Goal: Find specific fact: Find specific fact

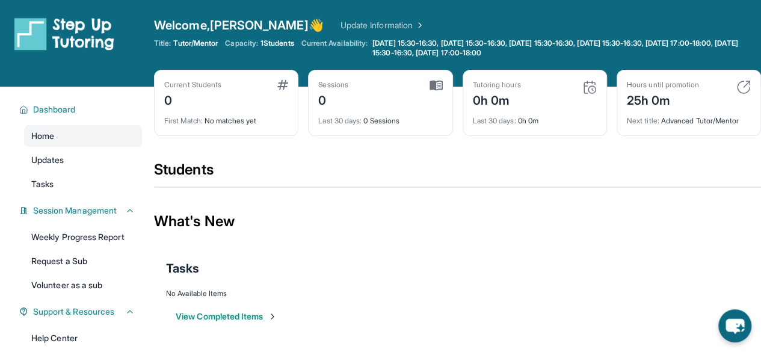
click at [258, 42] on span "Capacity:" at bounding box center [241, 44] width 33 height 10
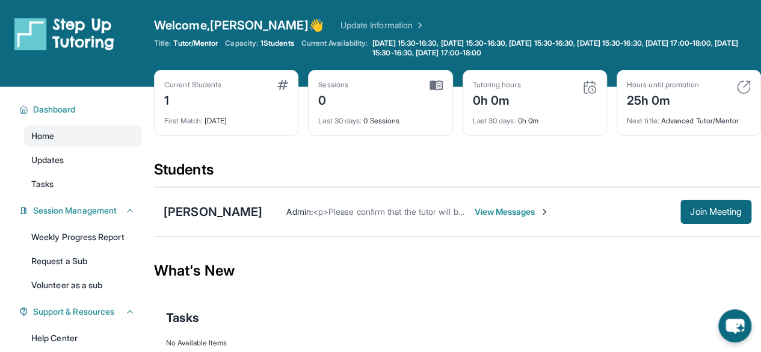
click at [358, 228] on div "[PERSON_NAME] Admin : <p>Please confirm that the tutor will be able to attend y…" at bounding box center [457, 211] width 607 height 49
click at [257, 205] on div "[PERSON_NAME]" at bounding box center [213, 211] width 99 height 17
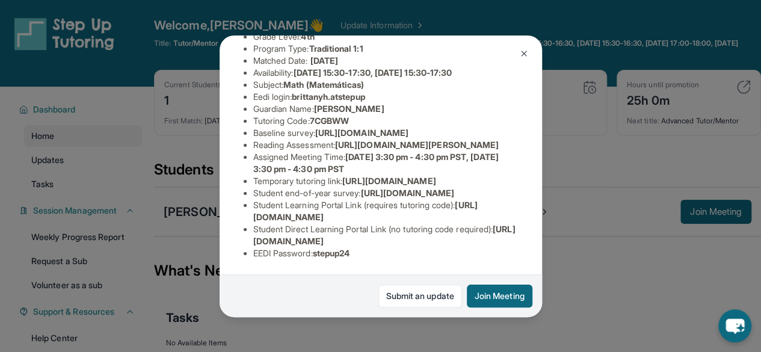
scroll to position [111, 0]
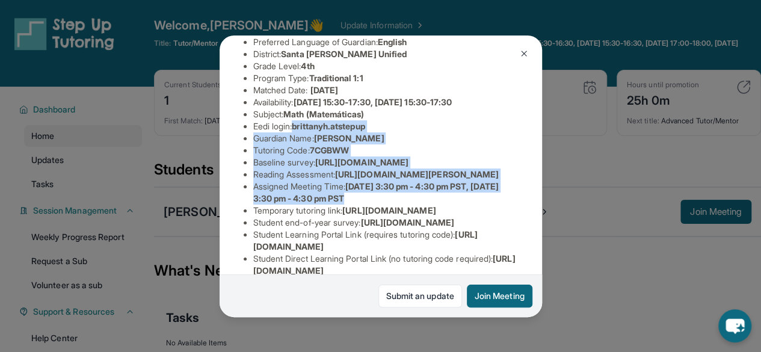
copy ul "brittanyh.atstepup Guardian Name : [PERSON_NAME] Tutoring Code : 7CGBWW Baselin…"
drag, startPoint x: 299, startPoint y: 135, endPoint x: 356, endPoint y: 181, distance: 73.2
click at [356, 181] on ul "Preferred Language of Guardian: English District: [GEOGRAPHIC_DATA][PERSON_NAME…" at bounding box center [381, 162] width 274 height 253
click at [388, 153] on ul "Preferred Language of Guardian: English District: [GEOGRAPHIC_DATA][PERSON_NAME…" at bounding box center [381, 162] width 274 height 253
click at [384, 143] on span "[PERSON_NAME]" at bounding box center [349, 138] width 70 height 10
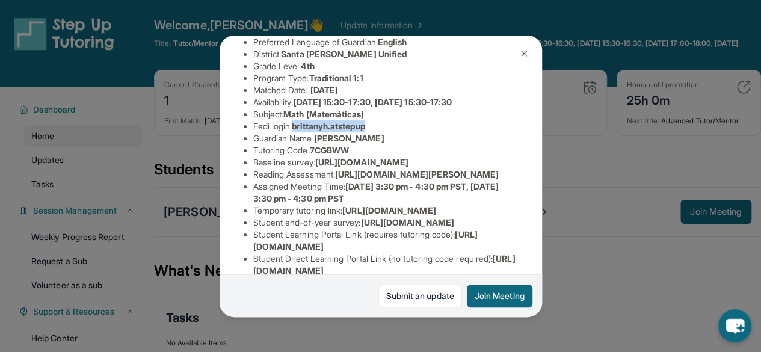
drag, startPoint x: 297, startPoint y: 134, endPoint x: 378, endPoint y: 136, distance: 80.7
click at [378, 132] on li "Eedi login : [PERSON_NAME].atstepup" at bounding box center [385, 126] width 265 height 12
drag, startPoint x: 377, startPoint y: 136, endPoint x: 297, endPoint y: 138, distance: 80.0
click at [297, 132] on li "Eedi login : [PERSON_NAME].atstepup" at bounding box center [385, 126] width 265 height 12
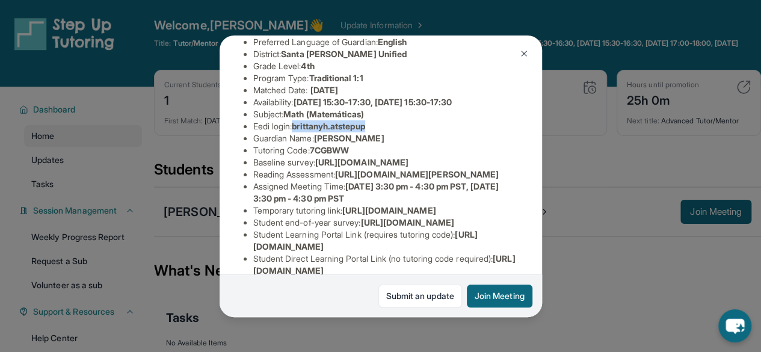
copy span "brittanyh.atstepup"
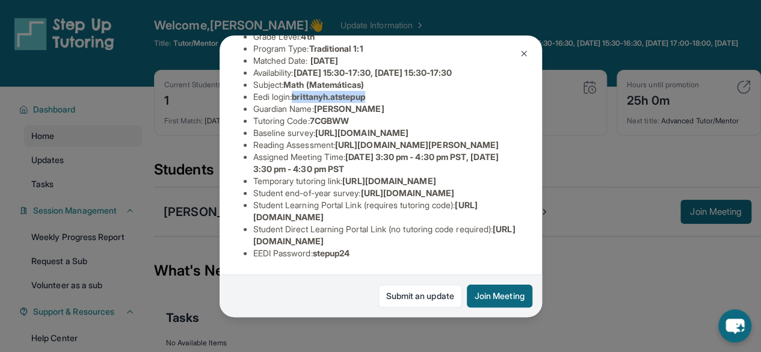
scroll to position [291, 0]
drag, startPoint x: 317, startPoint y: 247, endPoint x: 390, endPoint y: 244, distance: 73.5
click at [391, 247] on li "EEDI Password : stepup24" at bounding box center [385, 253] width 265 height 12
copy li "stepup24"
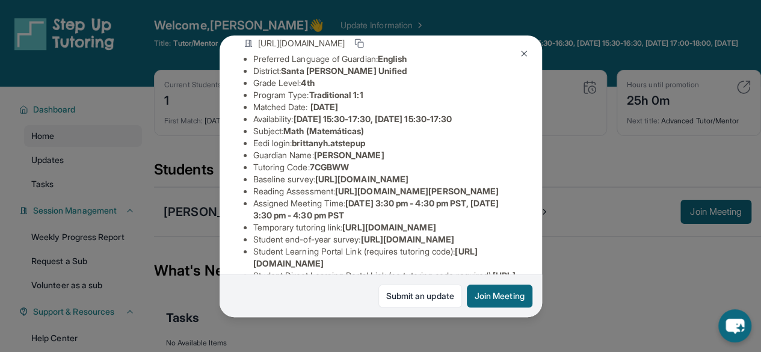
scroll to position [51, 0]
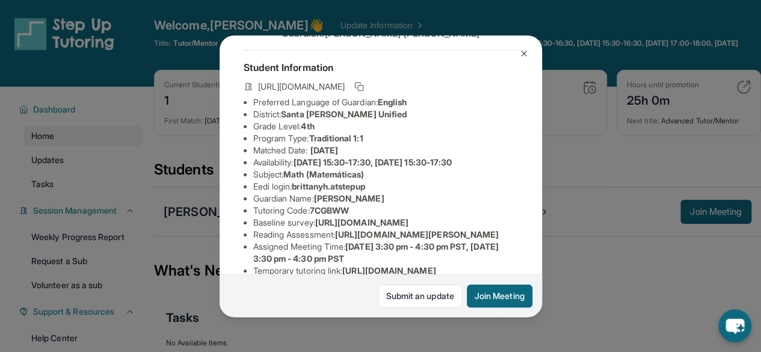
click at [358, 143] on span "Traditional 1:1" at bounding box center [336, 138] width 54 height 10
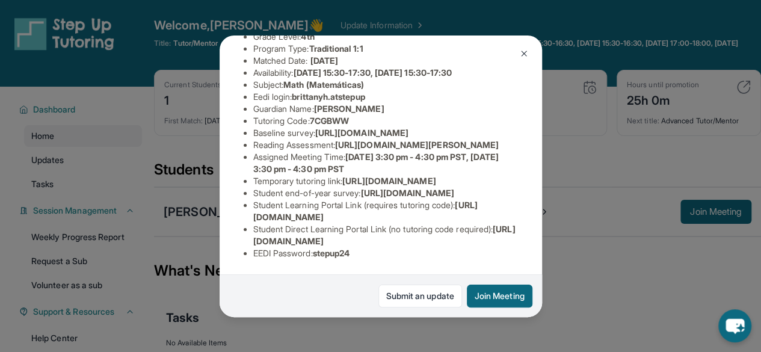
scroll to position [171, 0]
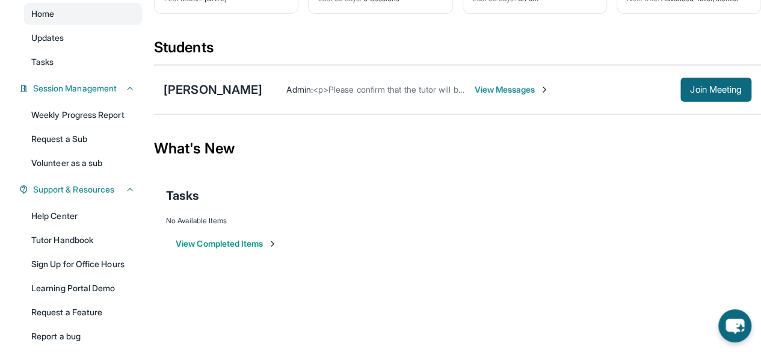
scroll to position [57, 0]
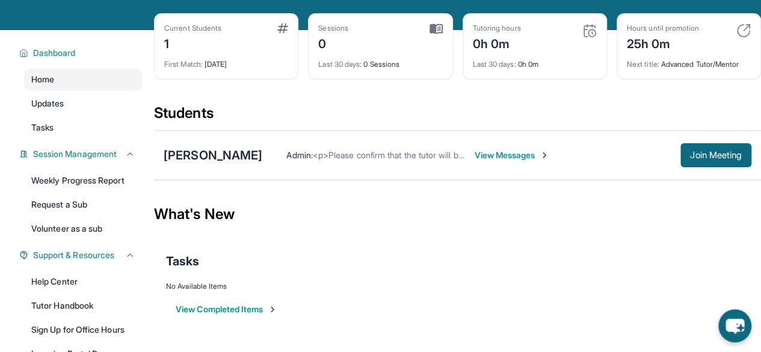
click at [511, 155] on span "View Messages" at bounding box center [511, 155] width 75 height 12
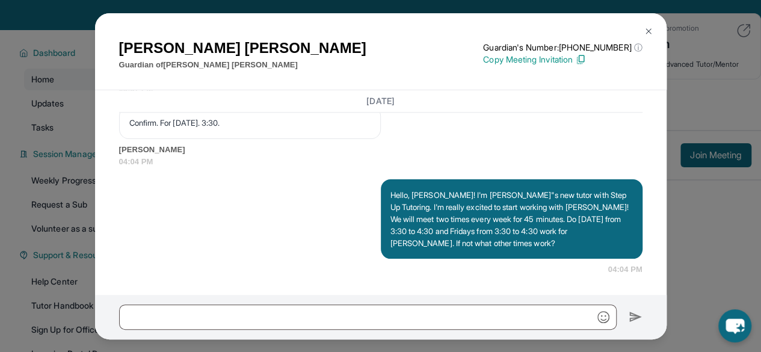
scroll to position [894, 0]
click at [648, 25] on button at bounding box center [649, 31] width 24 height 24
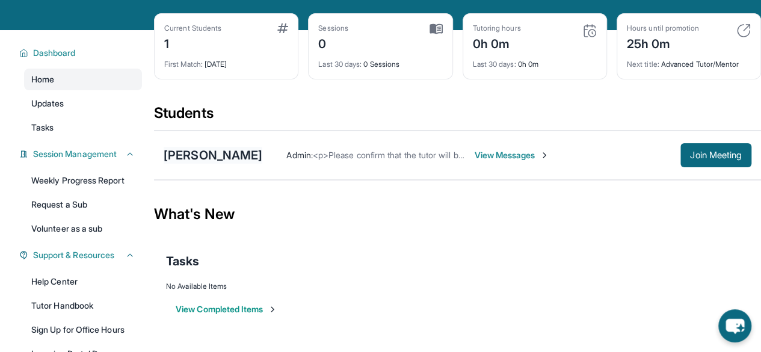
click at [243, 158] on div "[PERSON_NAME]" at bounding box center [213, 155] width 99 height 17
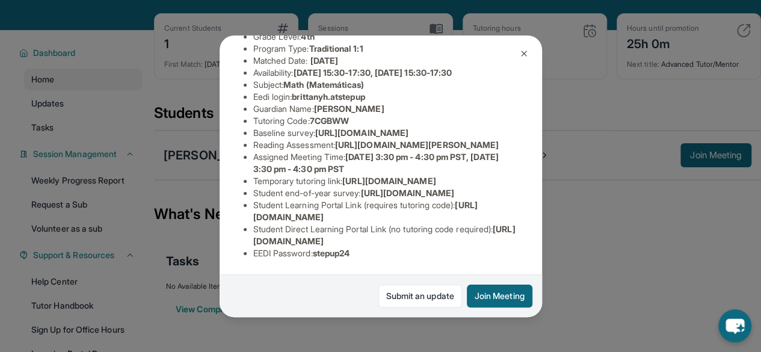
scroll to position [51, 0]
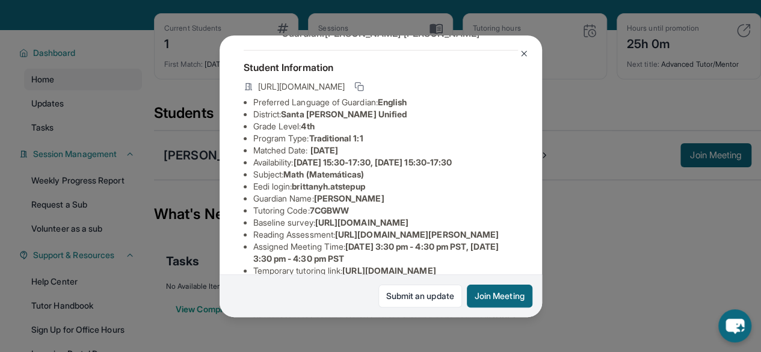
click at [526, 48] on button at bounding box center [524, 54] width 24 height 24
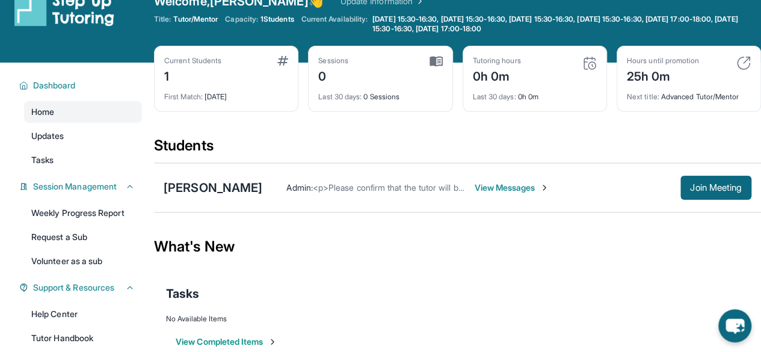
scroll to position [0, 0]
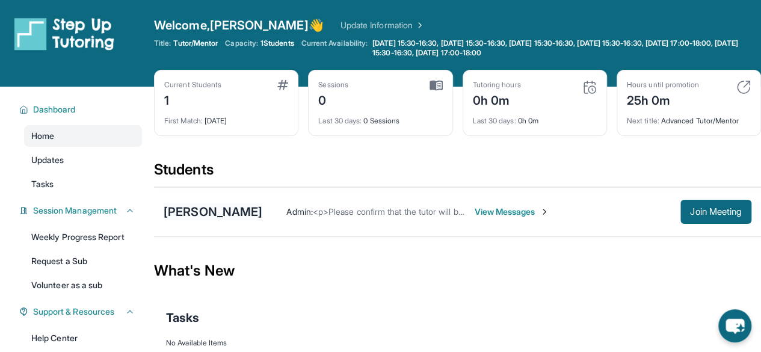
click at [239, 209] on div "[PERSON_NAME]" at bounding box center [213, 211] width 99 height 17
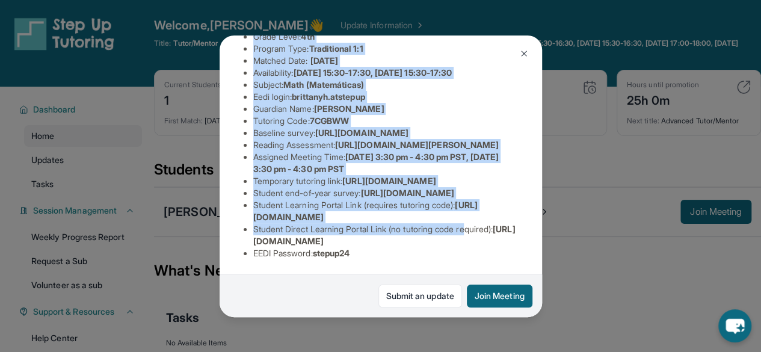
scroll to position [291, 0]
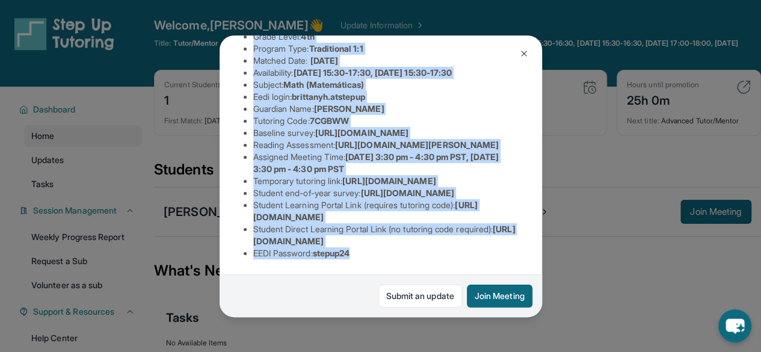
copy ul "Preferred Language of Guardian: English District: Santa Clara Unified Grade Lev…"
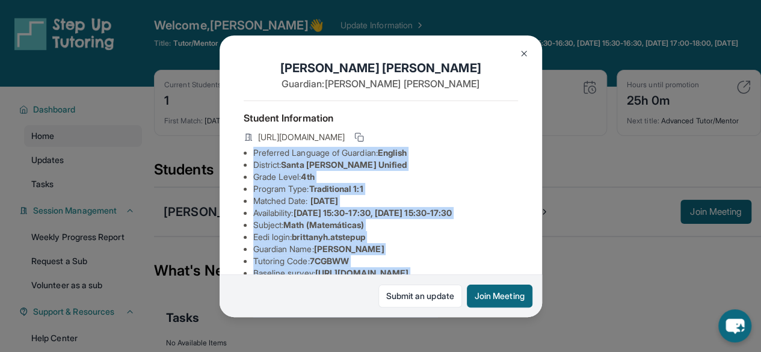
drag, startPoint x: 255, startPoint y: 108, endPoint x: 414, endPoint y: -49, distance: 223.0
click at [414, 0] on html "Open sidebar Welcome, Aaron 👋 Update Information Title: Tutor/Mentor Capacity: …" at bounding box center [380, 200] width 761 height 401
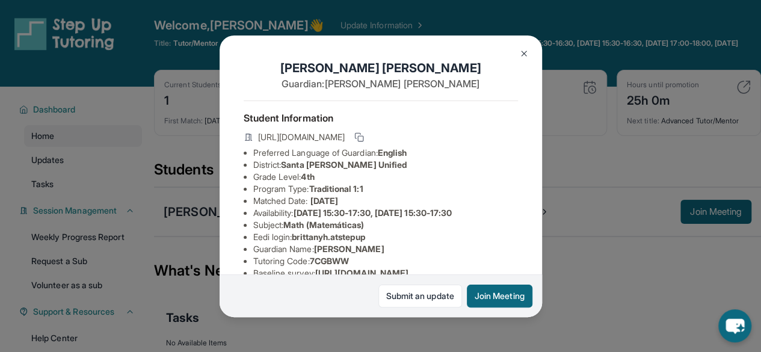
click at [580, 263] on div "Brittany Hernandez Guardian: Anabel Contreras Student Information https://stude…" at bounding box center [380, 176] width 761 height 352
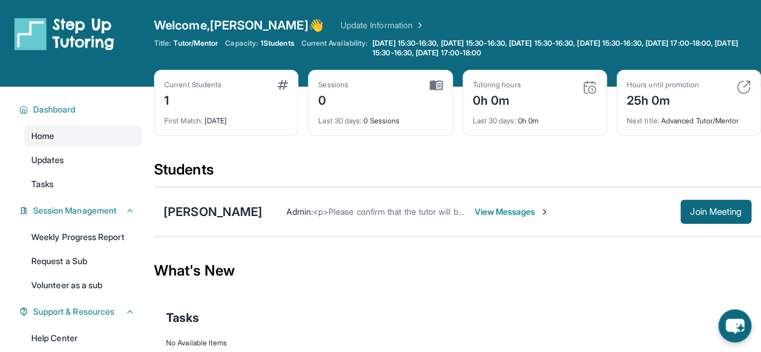
click at [47, 148] on div "Home Updates Tasks" at bounding box center [83, 160] width 118 height 70
click at [52, 156] on span "Updates" at bounding box center [47, 160] width 33 height 12
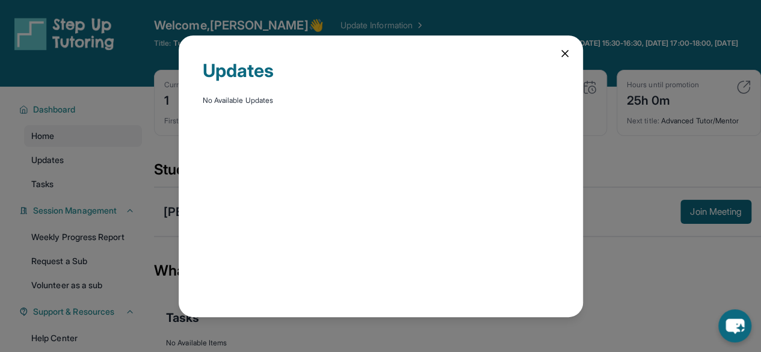
click at [76, 176] on div "Updates No Available Updates" at bounding box center [380, 176] width 761 height 352
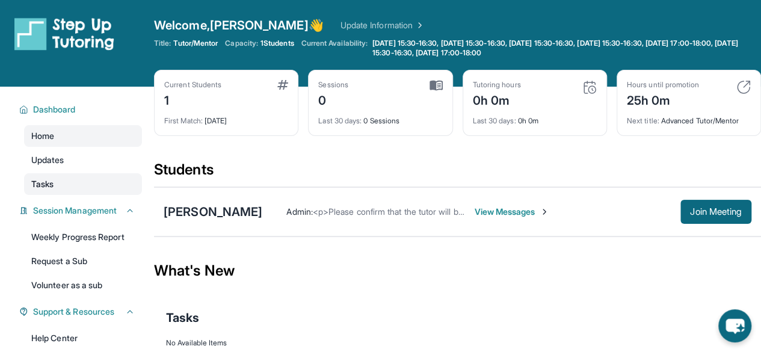
click at [84, 182] on link "Tasks" at bounding box center [83, 184] width 118 height 22
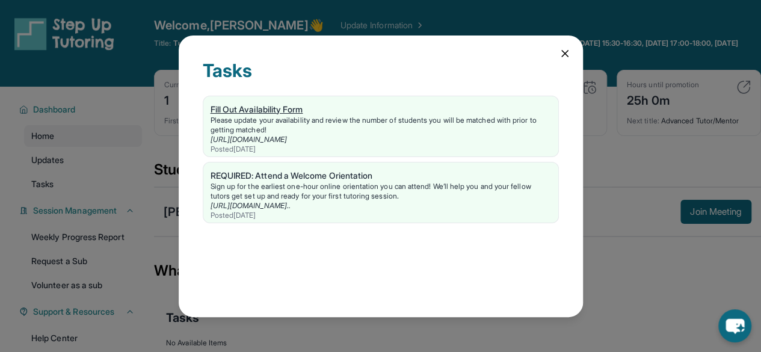
click at [258, 106] on div "Fill Out Availability Form" at bounding box center [381, 109] width 341 height 12
click at [566, 54] on icon at bounding box center [565, 54] width 12 height 12
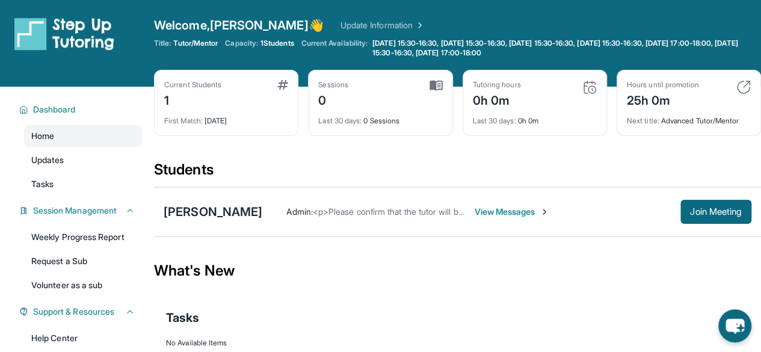
click at [540, 221] on div "Admin : <p>Please confirm that the tutor will be able to attend your first assi…" at bounding box center [506, 212] width 489 height 24
click at [543, 217] on div "Admin : <p>Please confirm that the tutor will be able to attend your first assi…" at bounding box center [506, 212] width 489 height 24
click at [534, 208] on span "View Messages" at bounding box center [511, 212] width 75 height 12
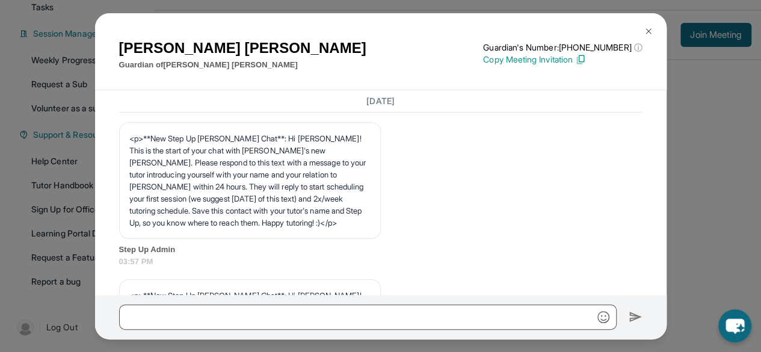
click at [649, 32] on img at bounding box center [649, 31] width 10 height 10
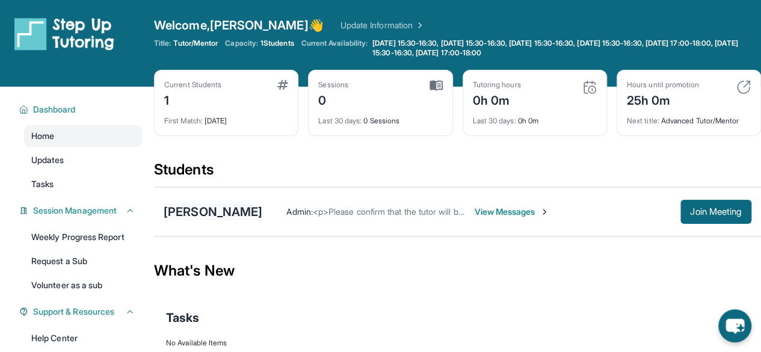
click at [209, 206] on div "[PERSON_NAME]" at bounding box center [213, 211] width 99 height 17
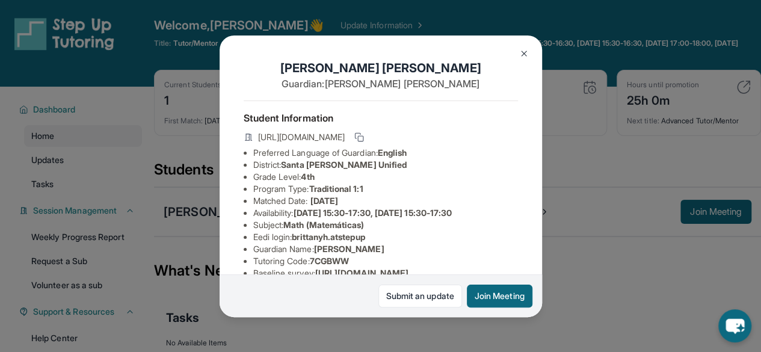
click at [524, 50] on img at bounding box center [524, 54] width 10 height 10
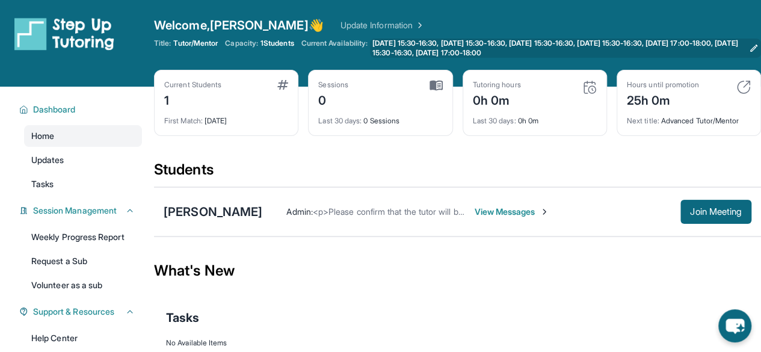
click at [596, 51] on span "[DATE] 15:30-16:30, [DATE] 15:30-16:30, [DATE] 15:30-16:30, [DATE] 15:30-16:30,…" at bounding box center [558, 48] width 372 height 19
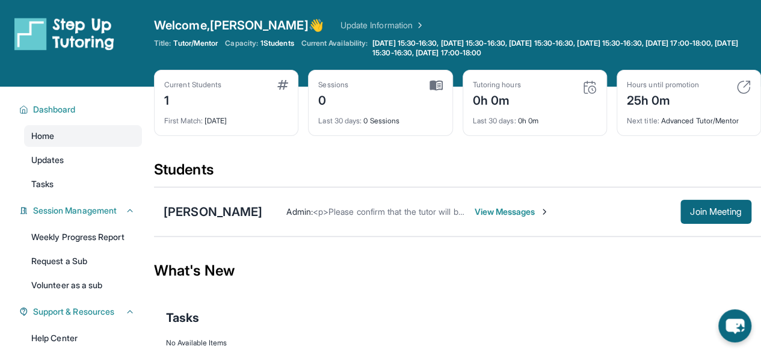
click at [223, 122] on div "First Match : 1 day ago" at bounding box center [226, 117] width 124 height 17
click at [241, 144] on div "Current Students 1 First Match : 1 day ago Sessions 0 Last 30 days : 0 Sessions…" at bounding box center [457, 115] width 607 height 90
click at [225, 107] on div "Current Students 1" at bounding box center [226, 94] width 124 height 29
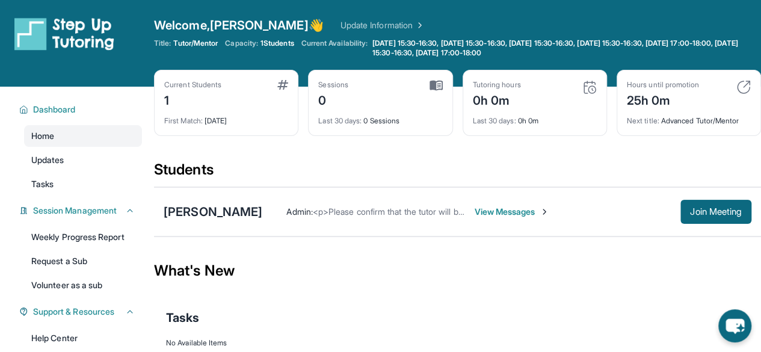
click at [219, 82] on div "Current Students" at bounding box center [192, 85] width 57 height 10
click at [232, 215] on div "[PERSON_NAME]" at bounding box center [213, 211] width 99 height 17
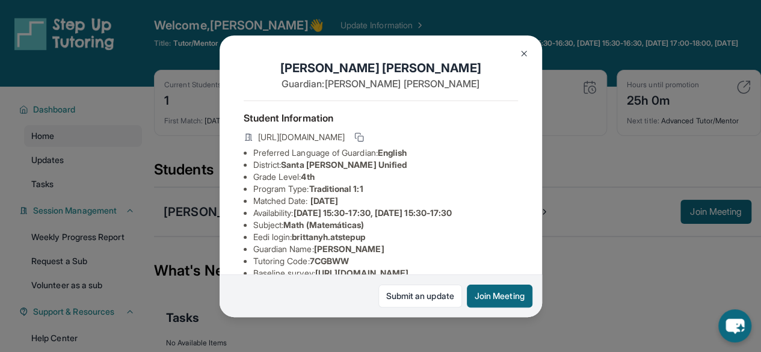
click at [531, 55] on button at bounding box center [524, 54] width 24 height 24
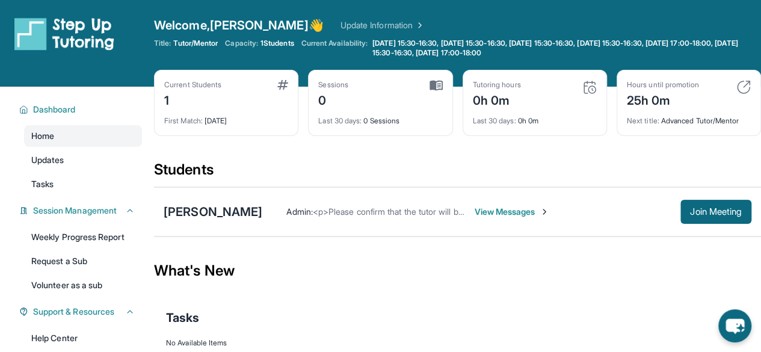
click at [511, 213] on span "View Messages" at bounding box center [511, 212] width 75 height 12
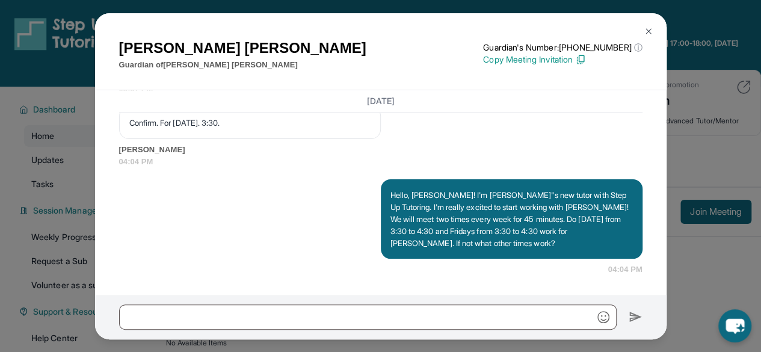
scroll to position [894, 0]
click at [537, 60] on p "Copy Meeting Invitation" at bounding box center [562, 60] width 159 height 12
click at [649, 32] on img at bounding box center [649, 31] width 10 height 10
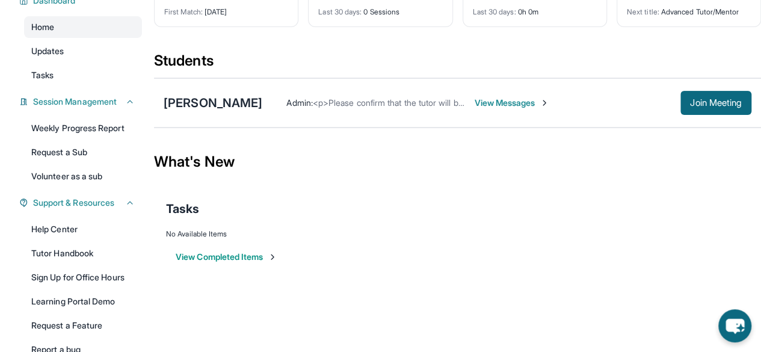
scroll to position [120, 0]
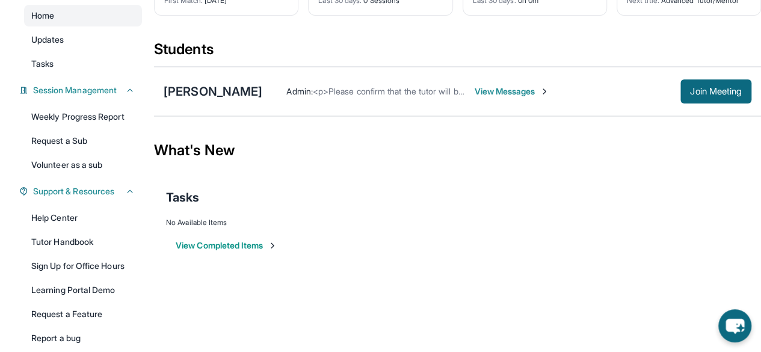
click at [250, 243] on button "View Completed Items" at bounding box center [227, 245] width 102 height 12
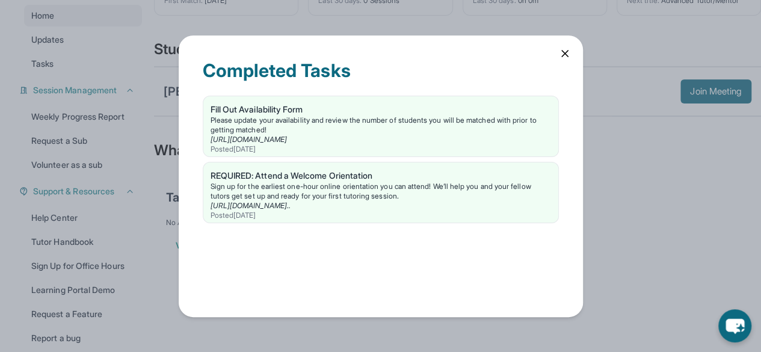
click at [565, 54] on icon at bounding box center [565, 54] width 6 height 6
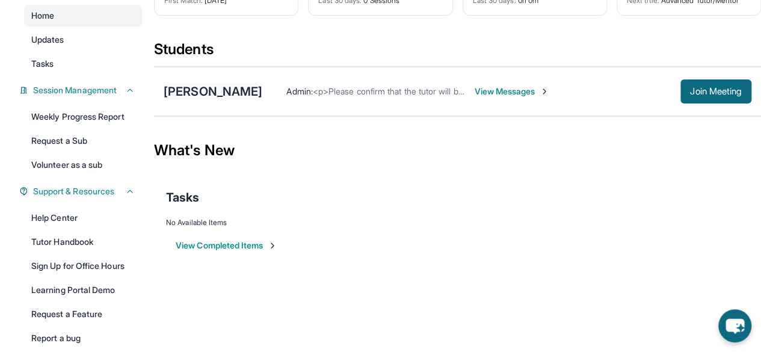
click at [208, 88] on div "[PERSON_NAME]" at bounding box center [213, 91] width 99 height 17
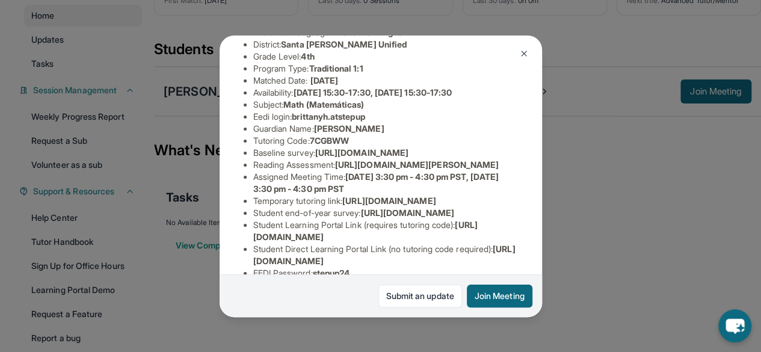
click at [329, 158] on span "[URL][DOMAIN_NAME]" at bounding box center [361, 152] width 93 height 10
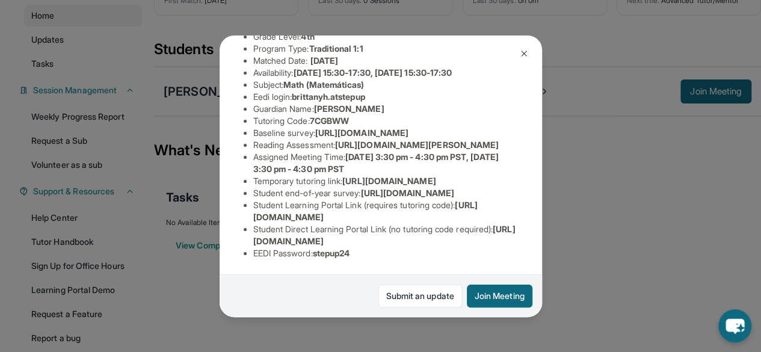
scroll to position [291, 0]
